Goal: Navigation & Orientation: Find specific page/section

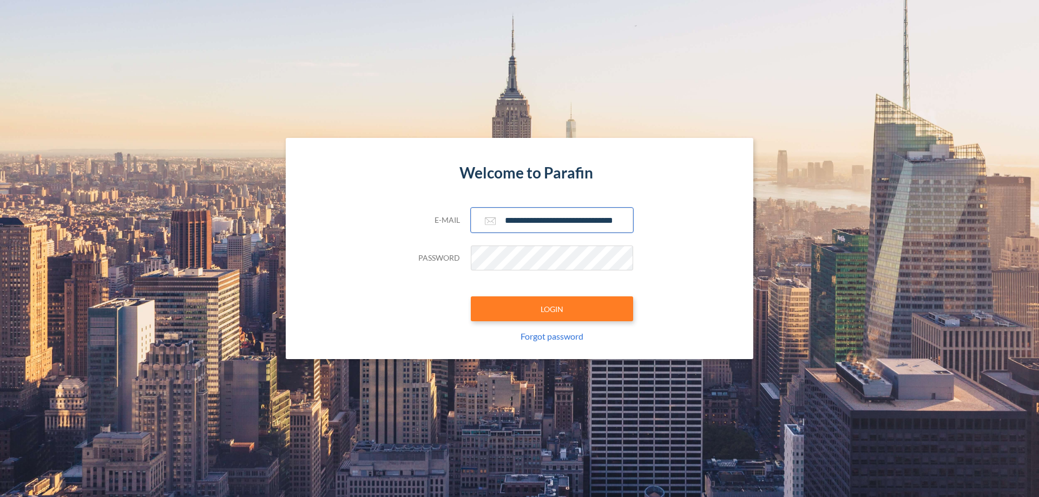
type input "**********"
click at [552, 309] on button "LOGIN" at bounding box center [552, 309] width 162 height 25
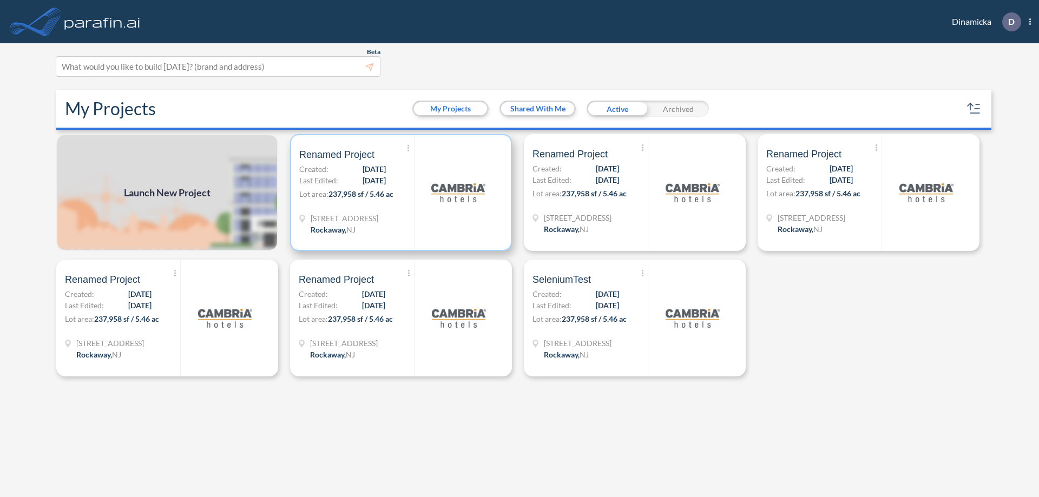
scroll to position [3, 0]
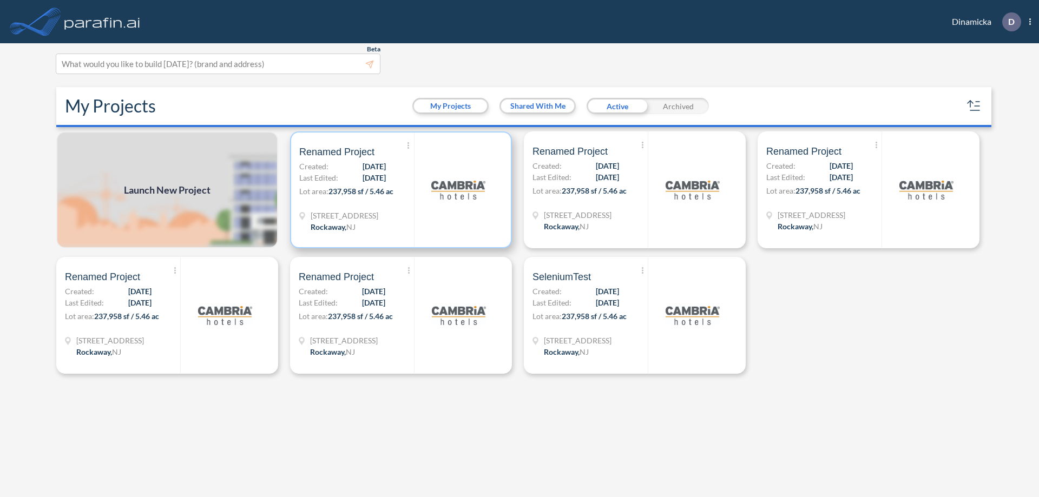
click at [401, 190] on p "Lot area: 237,958 sf / 5.46 ac" at bounding box center [356, 194] width 115 height 16
